Goal: Task Accomplishment & Management: Manage account settings

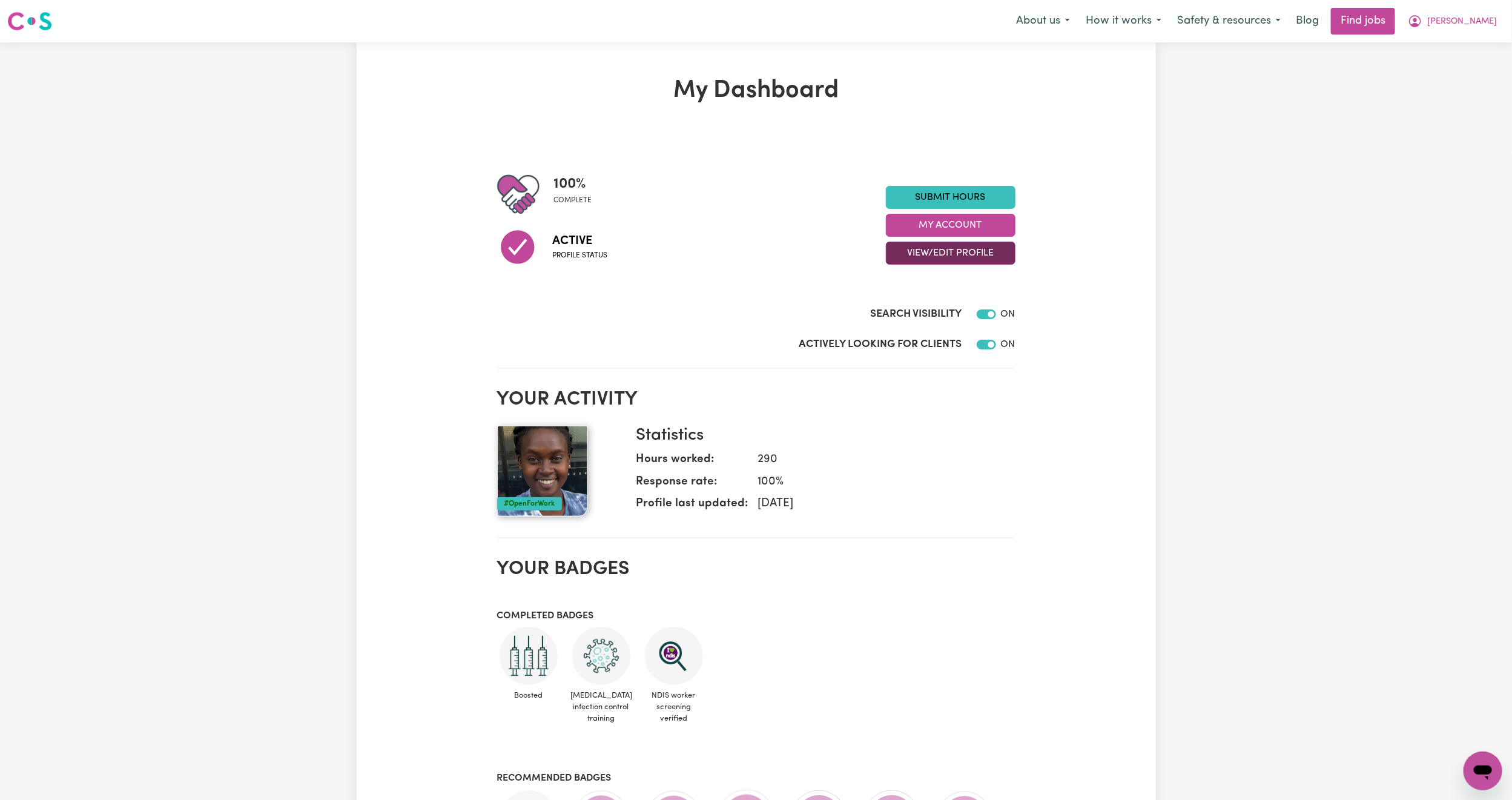
click at [975, 243] on button "View/Edit Profile" at bounding box center [951, 252] width 129 height 23
click at [943, 311] on link "Edit Profile" at bounding box center [944, 308] width 113 height 24
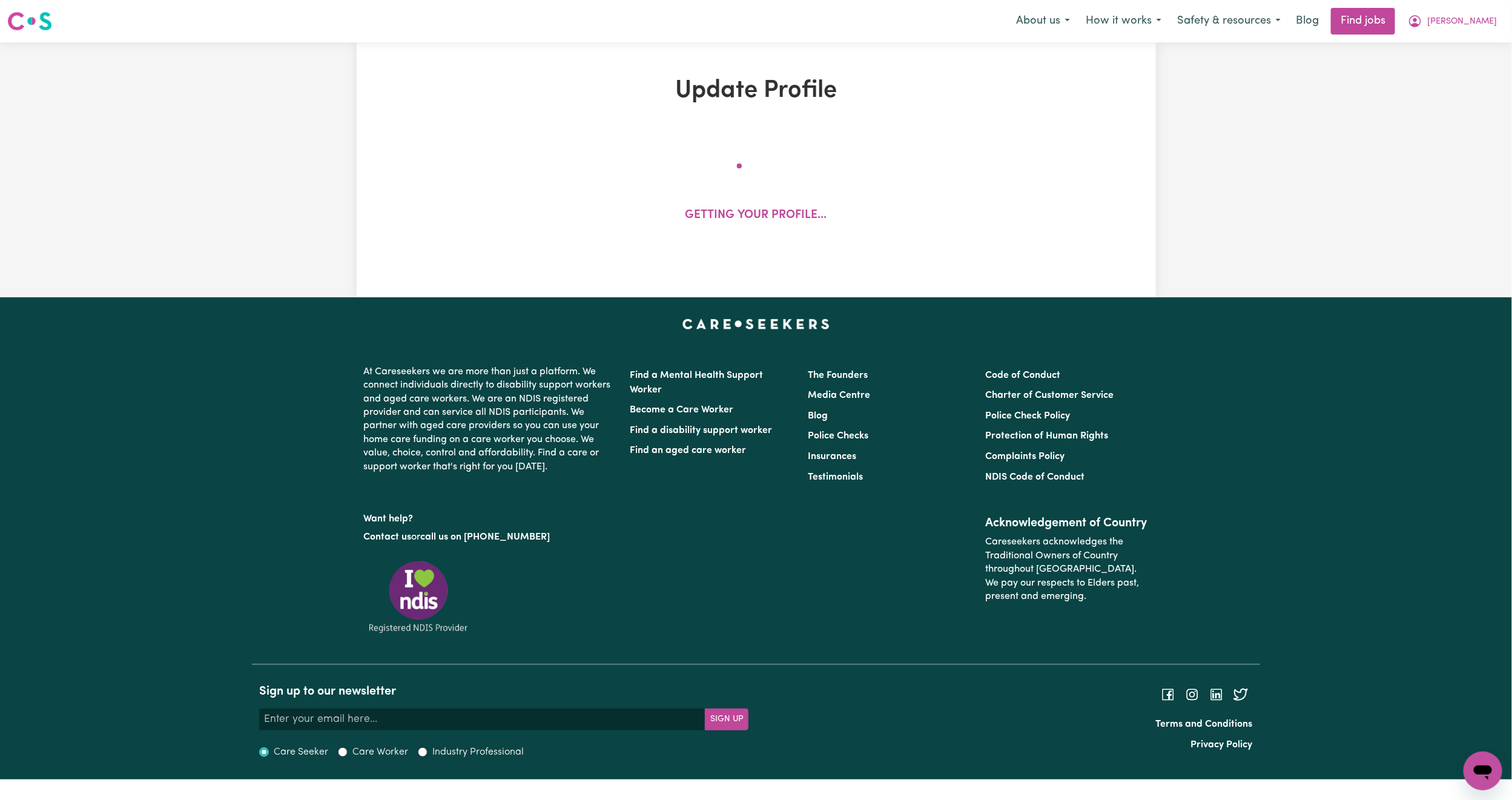
select select "[DEMOGRAPHIC_DATA]"
select select "[DEMOGRAPHIC_DATA] Work Visa"
select select "Studying a healthcare related degree or qualification"
select select "62"
select select "75"
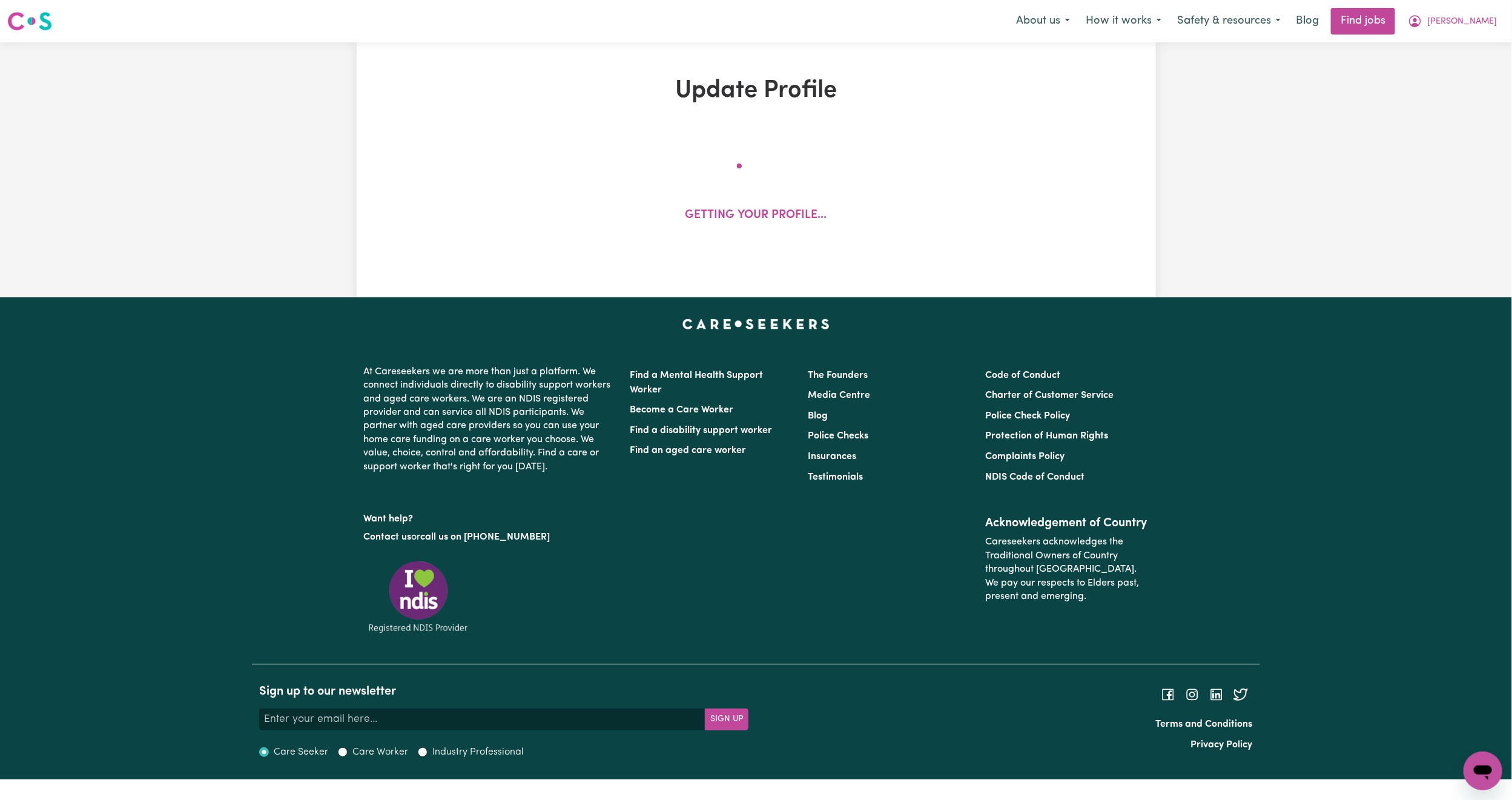
select select "90"
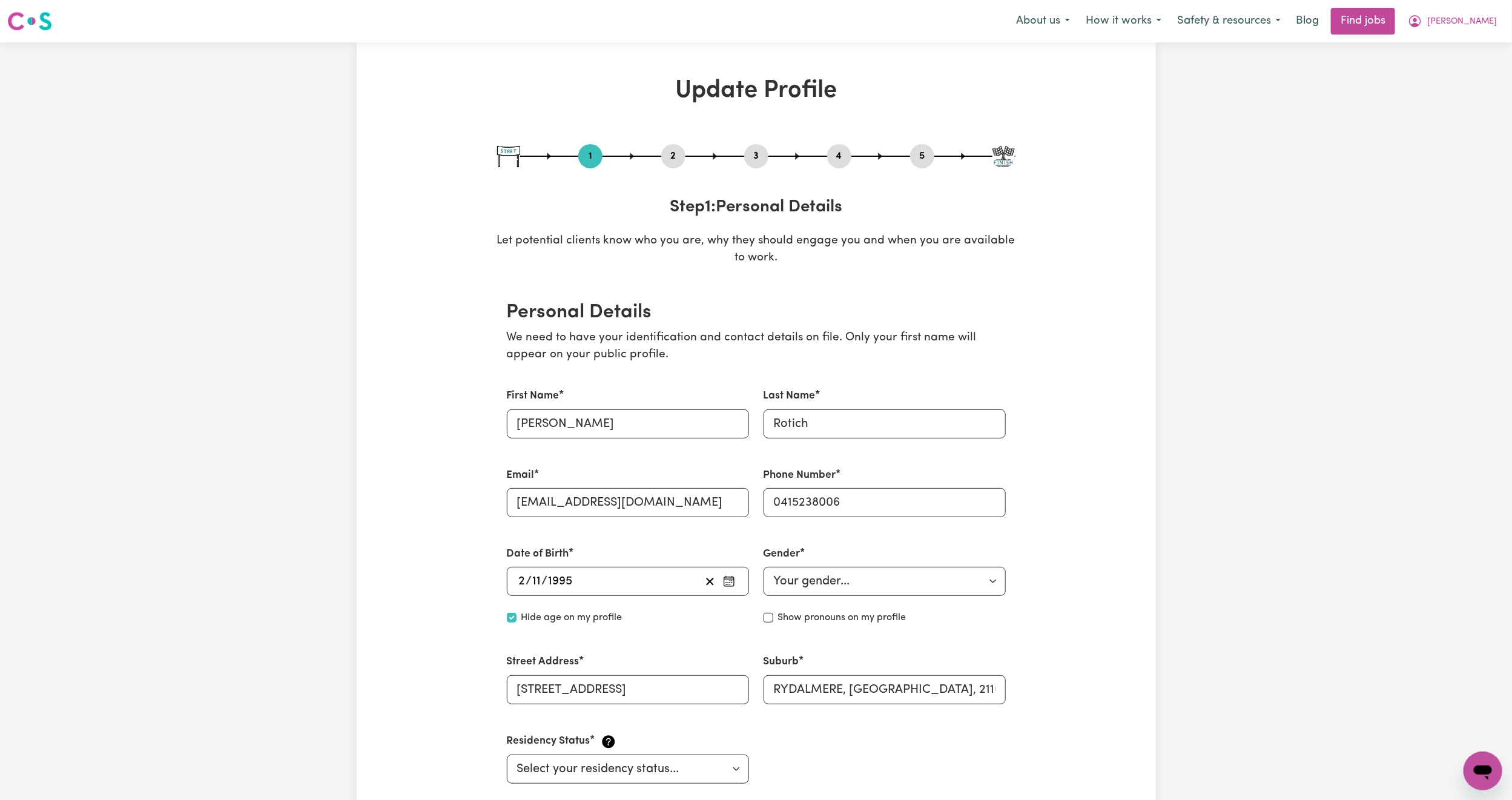
click at [756, 162] on button "3" at bounding box center [756, 156] width 24 height 16
select select "2020"
select select "Certificate III (Individual Support)"
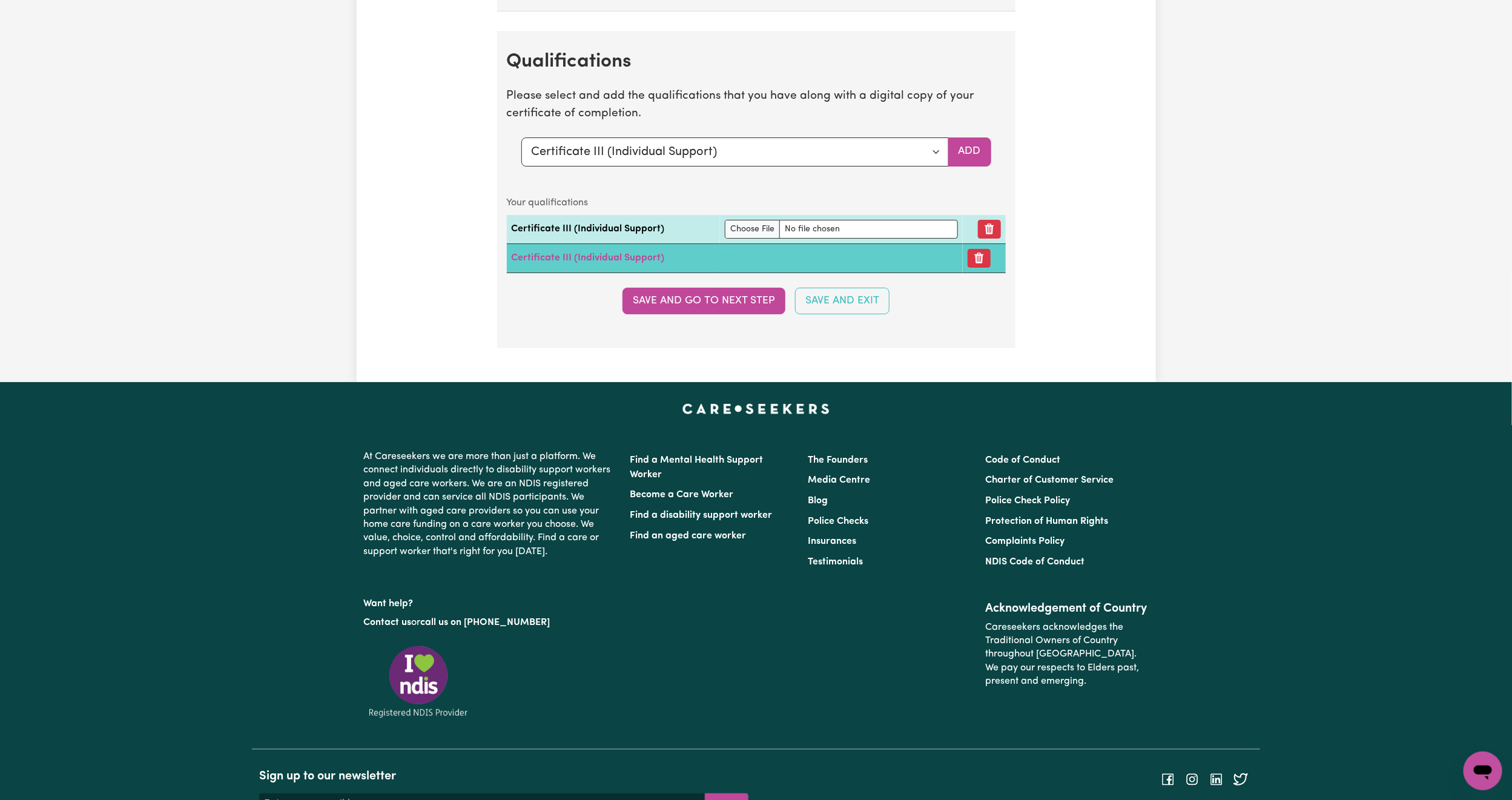
scroll to position [2960, 0]
click at [980, 268] on button "Remove certificate" at bounding box center [979, 258] width 23 height 19
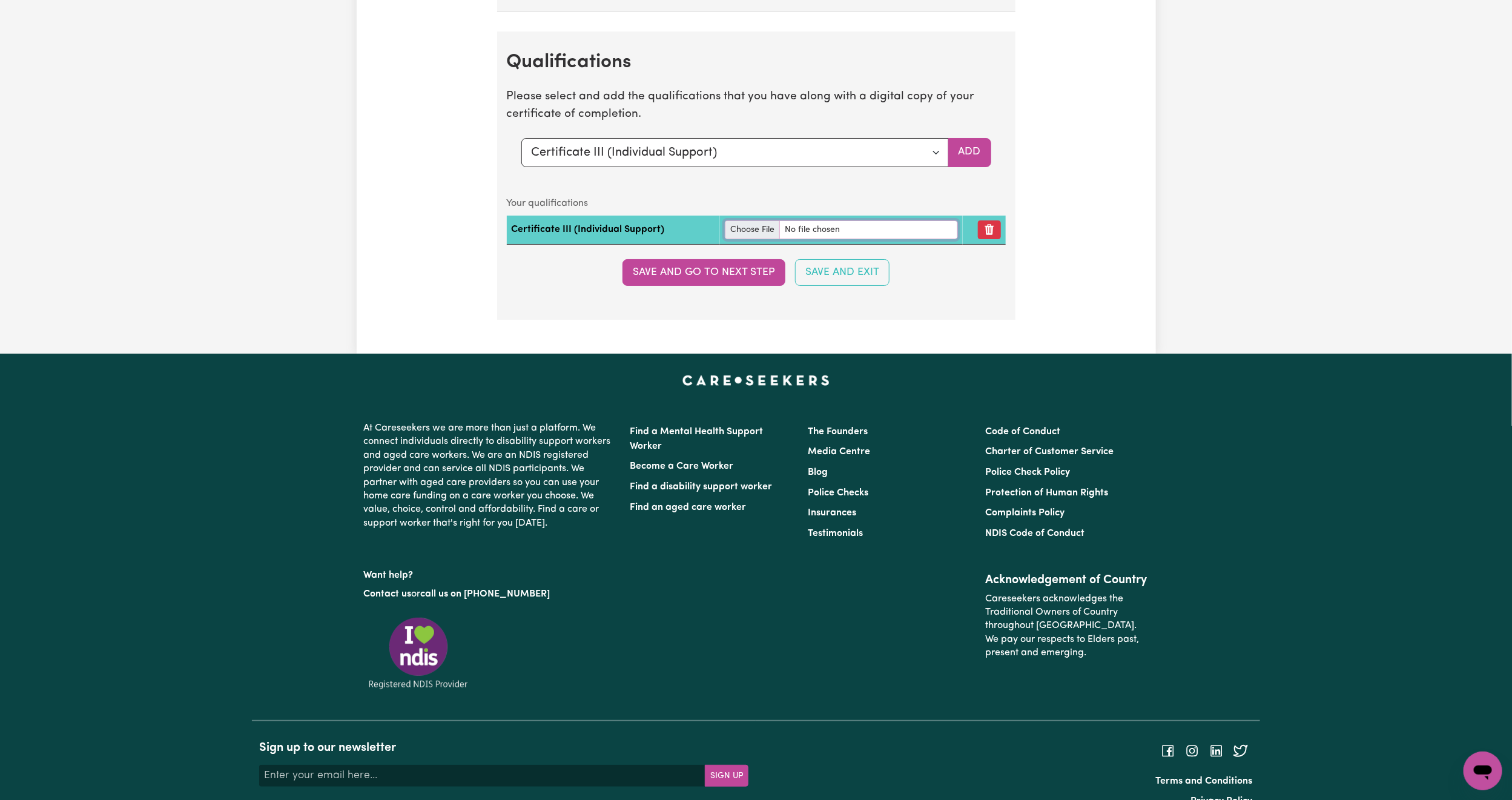
click at [744, 240] on input "file" at bounding box center [841, 230] width 233 height 19
type input "C:\fakepath\36052_1752478367203_Ruth Rotich Certificate III in Individual Suppo…"
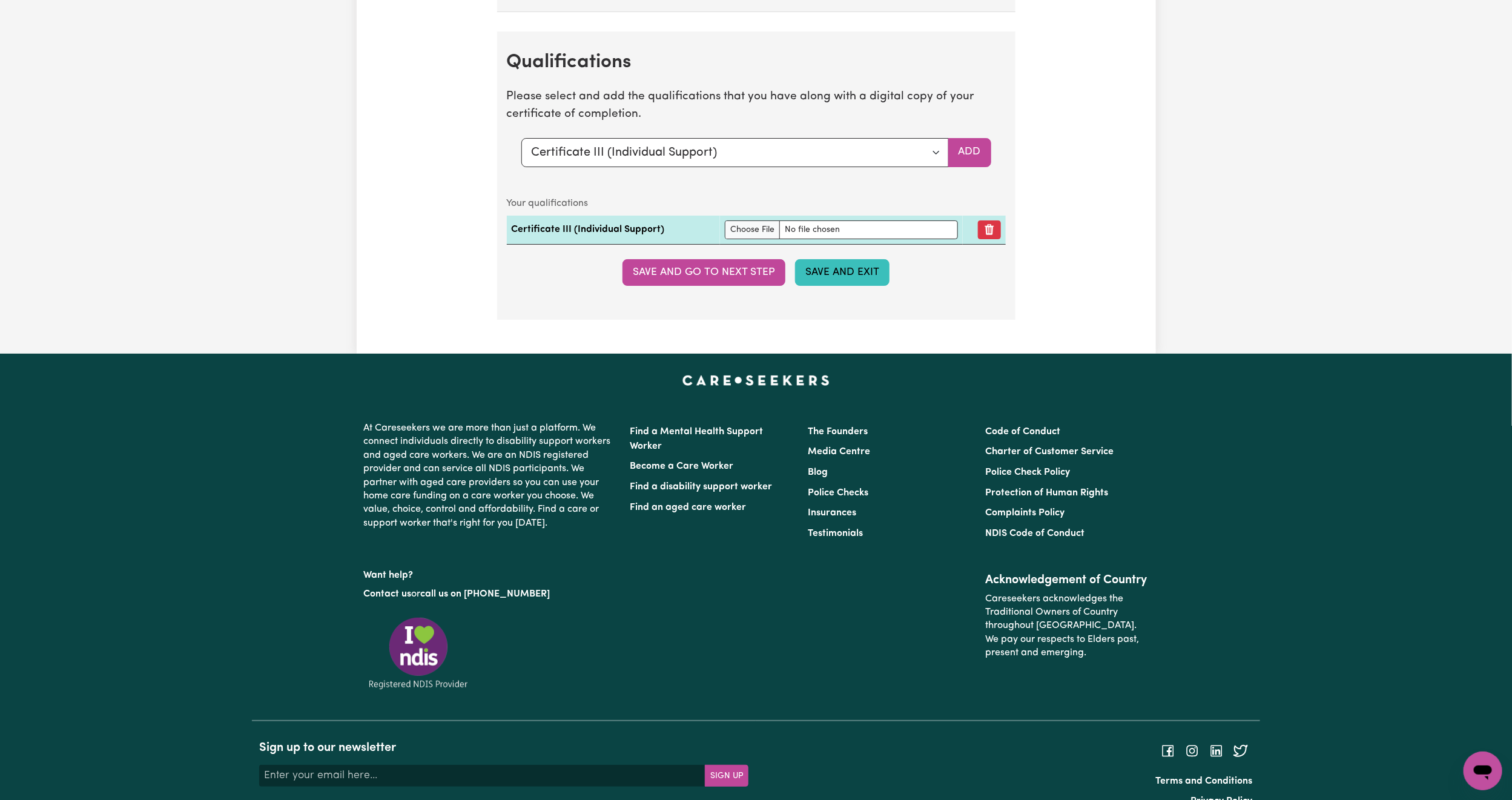
click at [804, 286] on button "Save and Exit" at bounding box center [841, 272] width 94 height 27
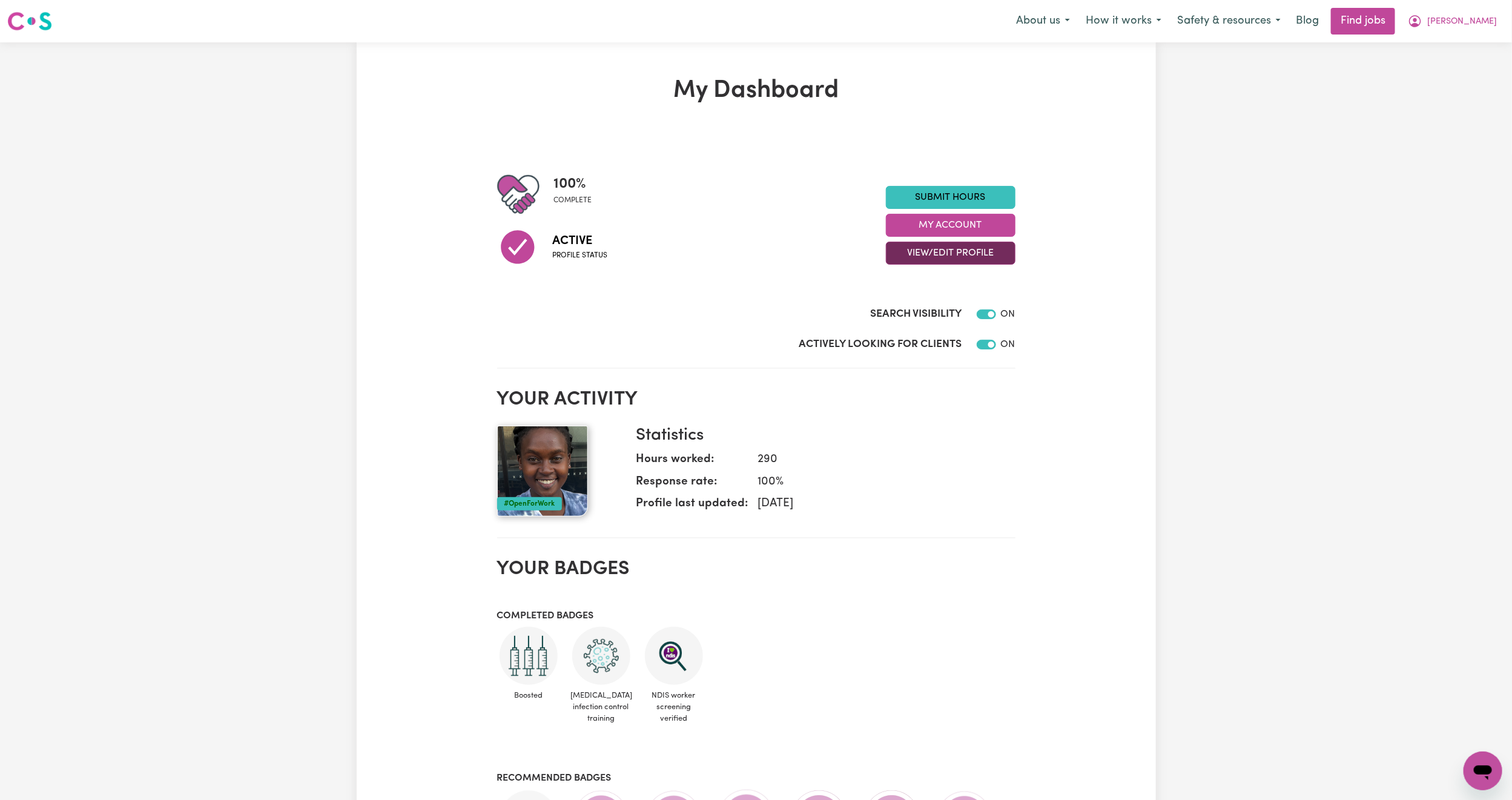
click at [916, 250] on button "View/Edit Profile" at bounding box center [951, 252] width 129 height 23
click at [929, 280] on link "View Profile" at bounding box center [944, 284] width 113 height 24
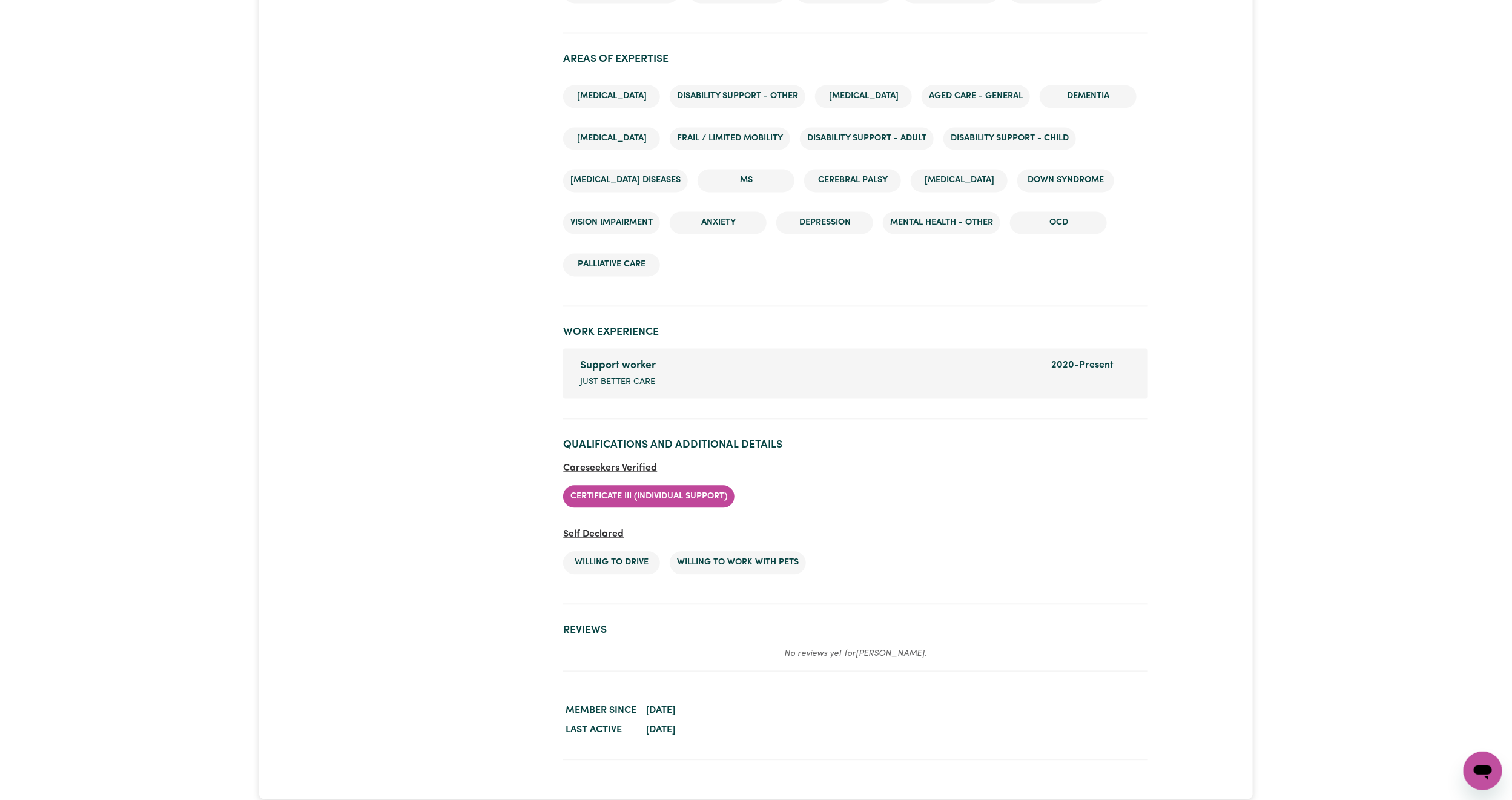
scroll to position [1636, 0]
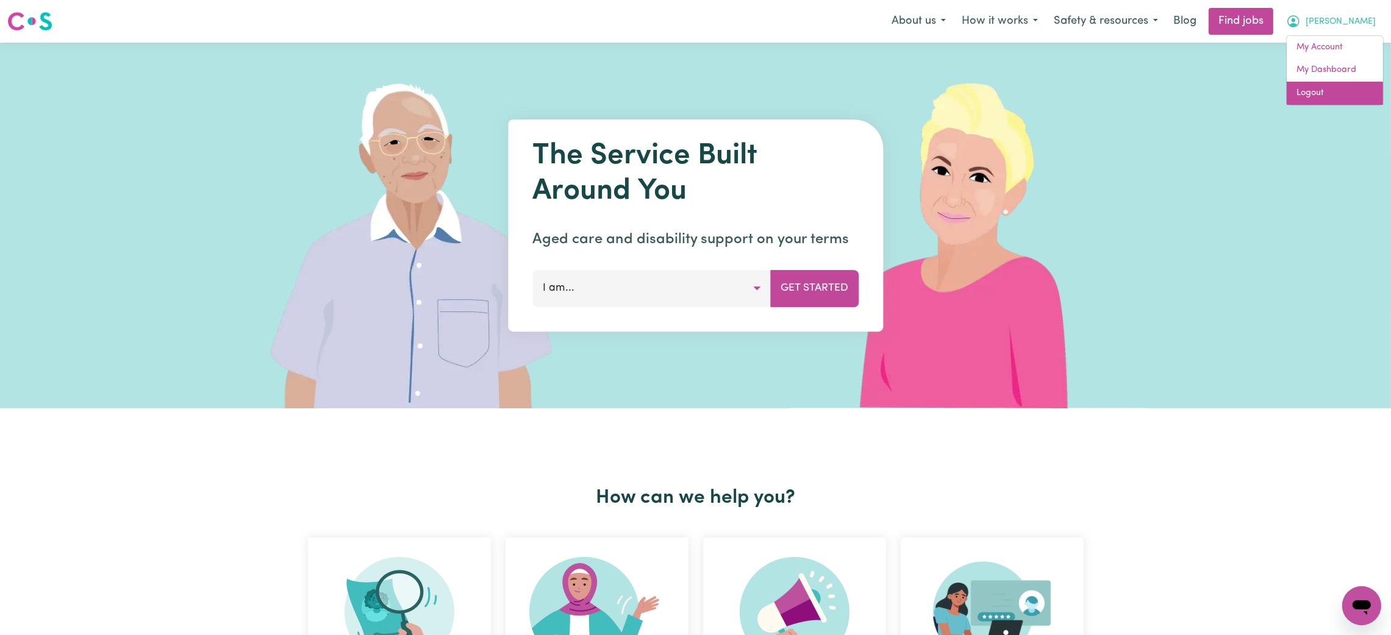
click at [1335, 98] on link "Logout" at bounding box center [1334, 93] width 96 height 23
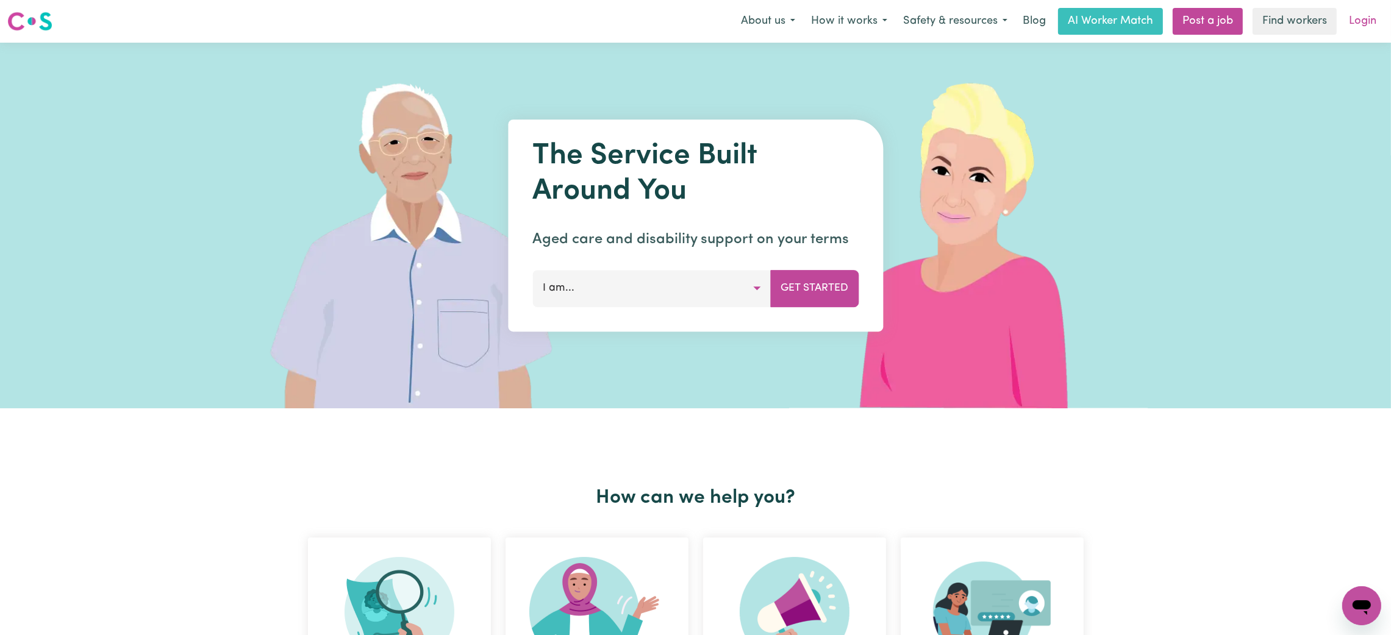
click at [1360, 27] on link "Login" at bounding box center [1362, 21] width 42 height 27
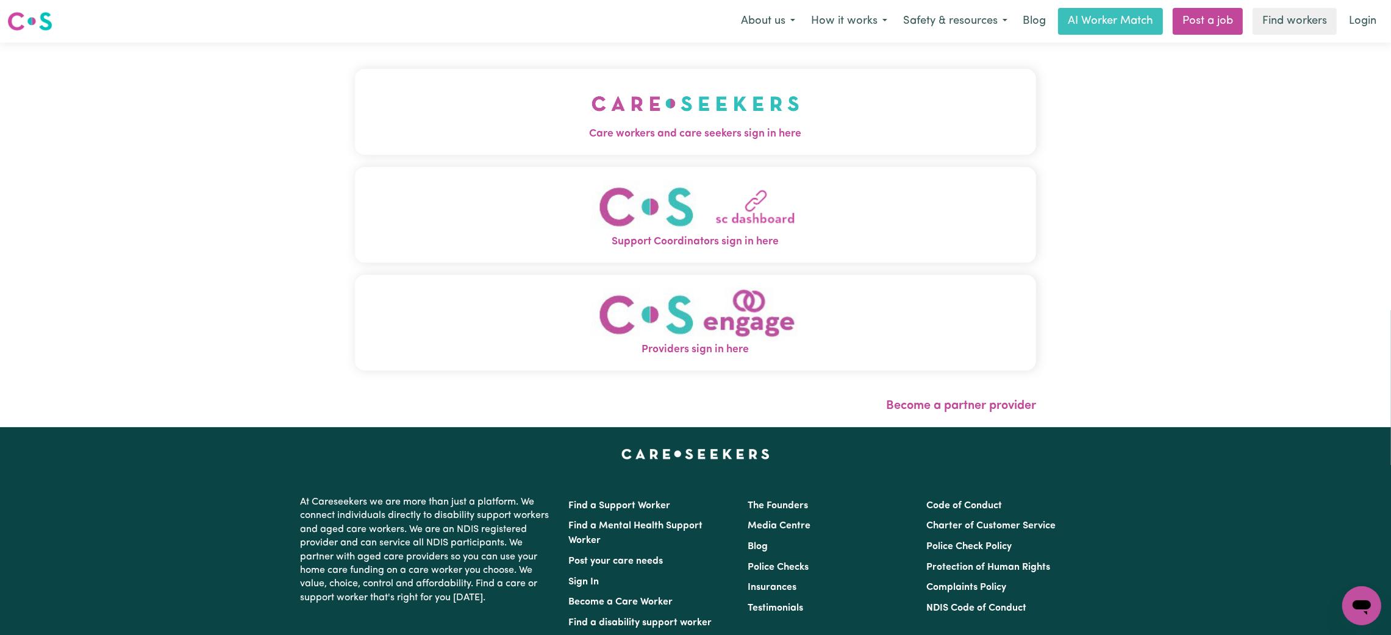
click at [653, 150] on button "Care workers and care seekers sign in here" at bounding box center [695, 111] width 681 height 85
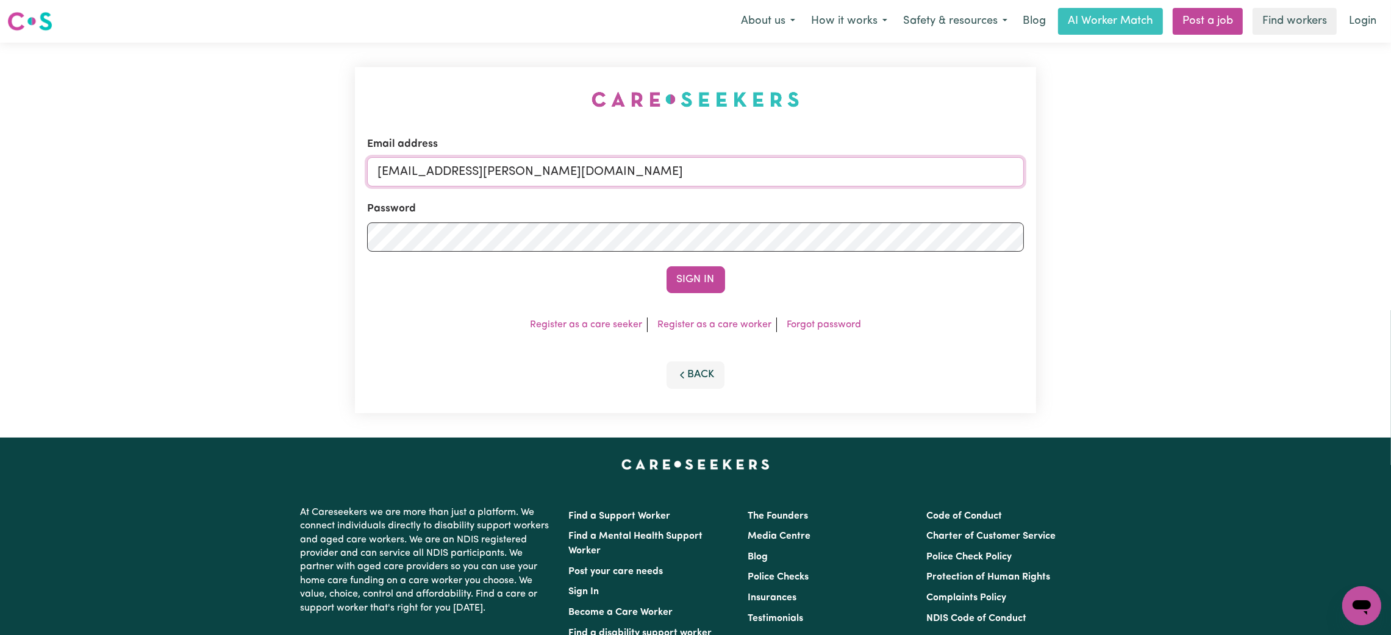
drag, startPoint x: 441, startPoint y: 169, endPoint x: 813, endPoint y: 203, distance: 374.0
click at [813, 203] on form "Email address [EMAIL_ADDRESS][PERSON_NAME][DOMAIN_NAME] Password Sign In" at bounding box center [695, 215] width 657 height 157
paste input "[EMAIL_ADDRESS][DOMAIN_NAME]"
type input "superuser~[EMAIL_ADDRESS][DOMAIN_NAME]"
click at [709, 288] on button "Sign In" at bounding box center [695, 279] width 59 height 27
